Goal: Task Accomplishment & Management: Manage account settings

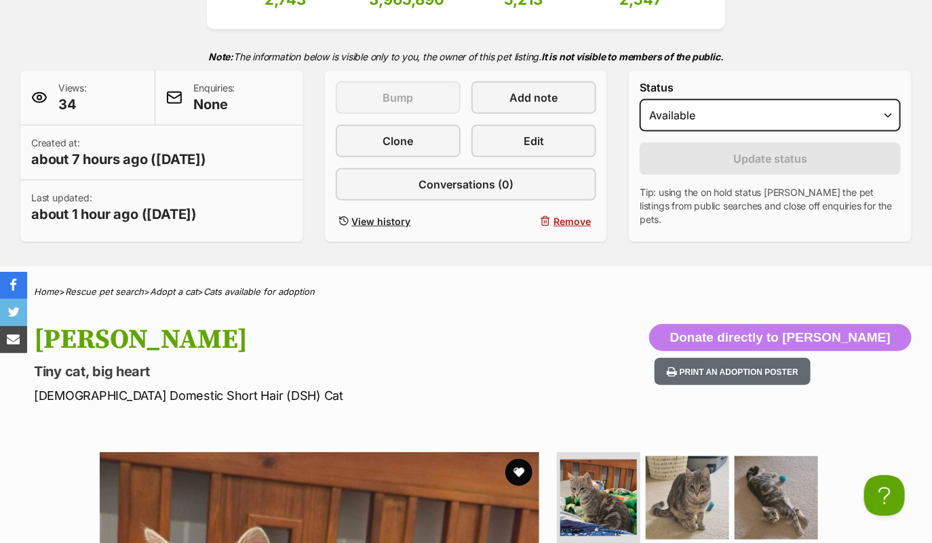
scroll to position [216, 0]
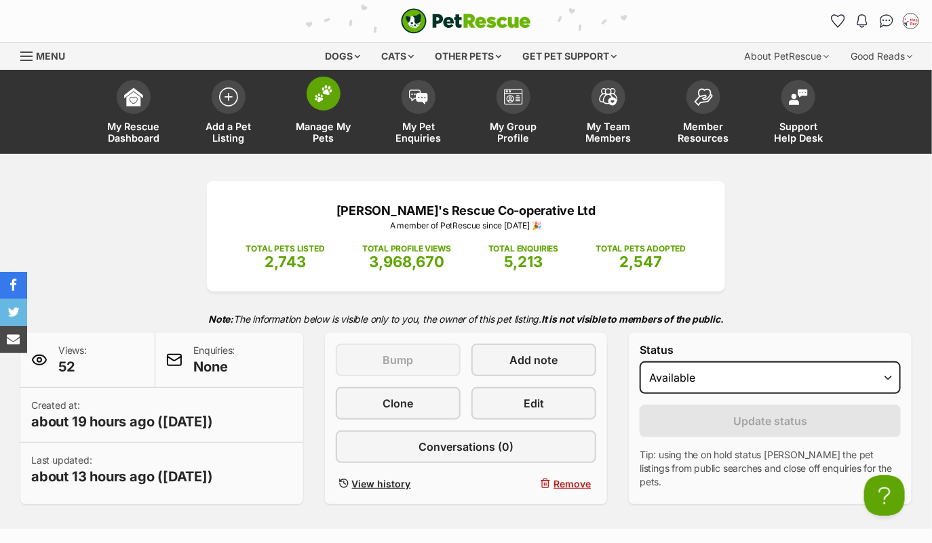
click at [317, 100] on img at bounding box center [323, 94] width 19 height 18
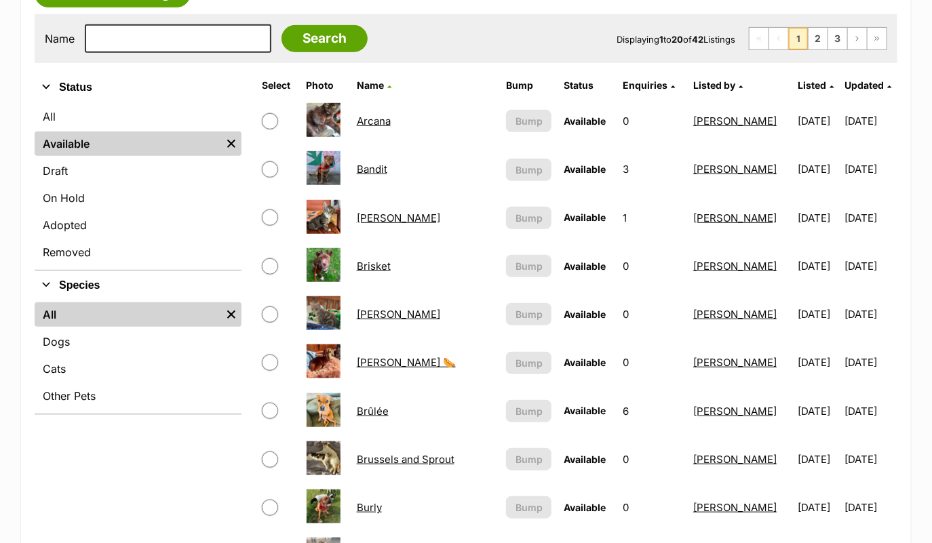
scroll to position [269, 0]
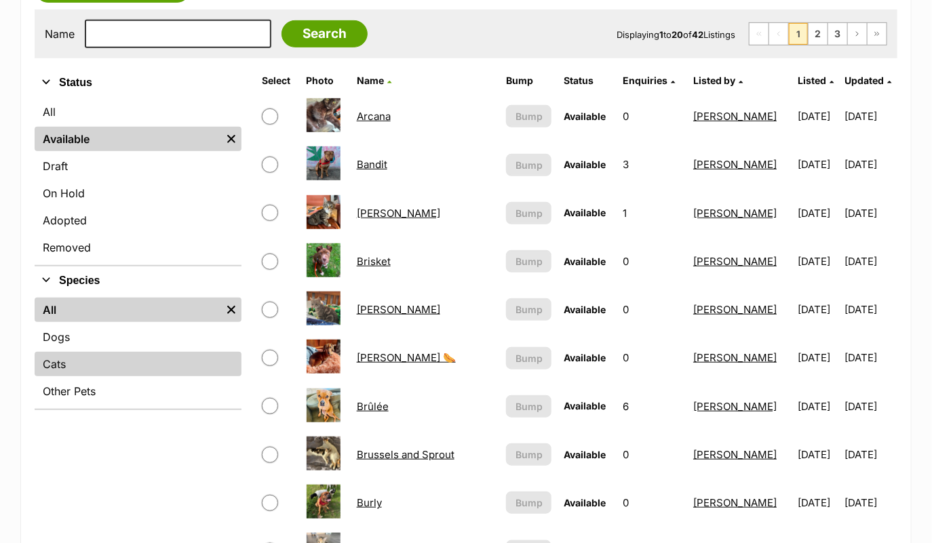
click at [81, 370] on link "Cats" at bounding box center [138, 364] width 207 height 24
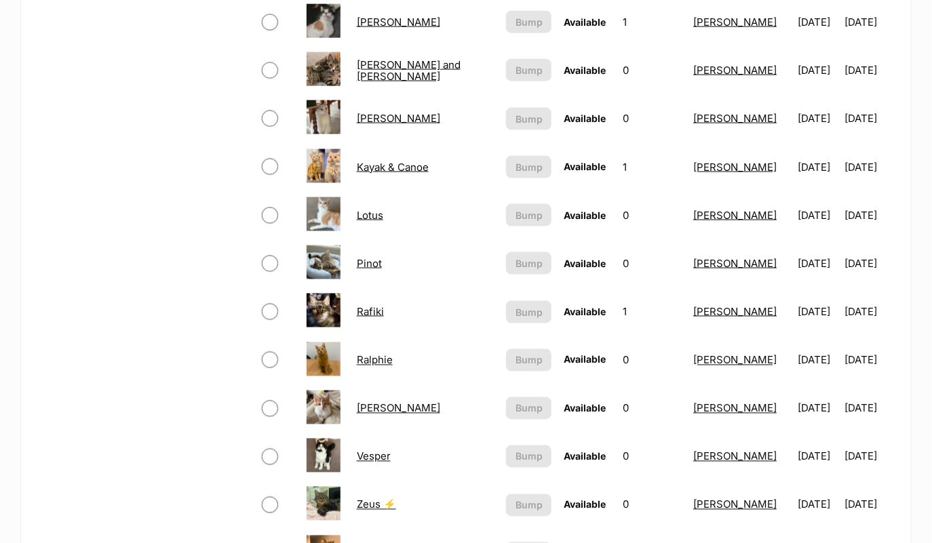
scroll to position [361, 0]
